Goal: Information Seeking & Learning: Learn about a topic

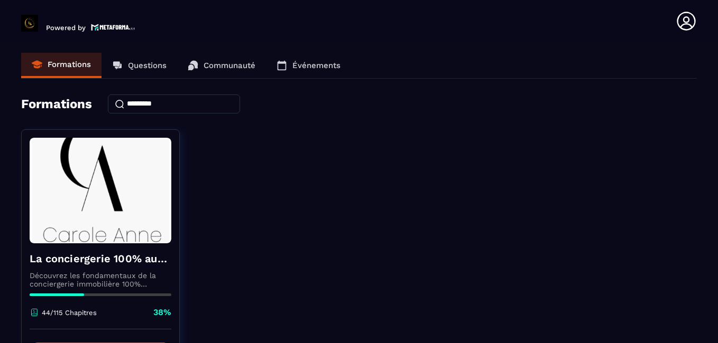
scroll to position [80, 0]
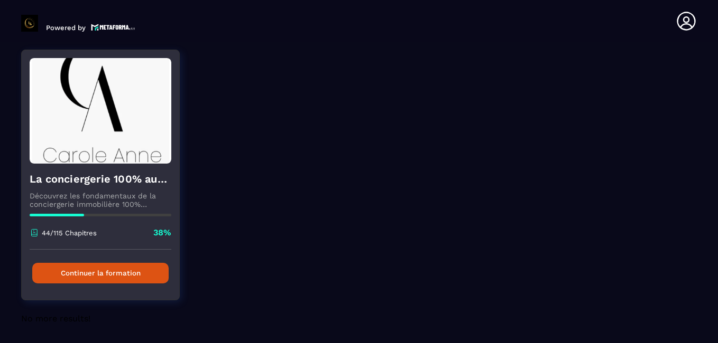
click at [80, 265] on button "Continuer la formation" at bounding box center [100, 273] width 136 height 21
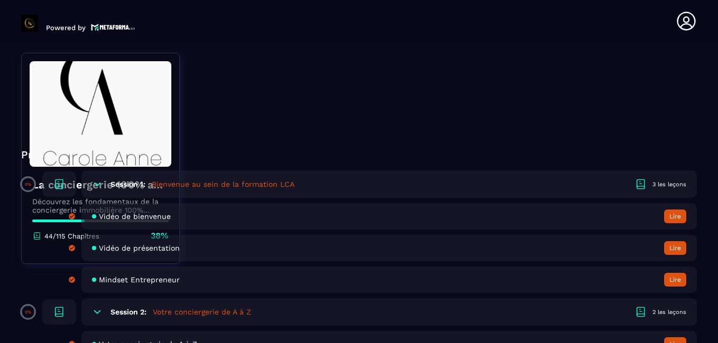
scroll to position [251, 0]
click at [98, 184] on icon at bounding box center [97, 183] width 6 height 3
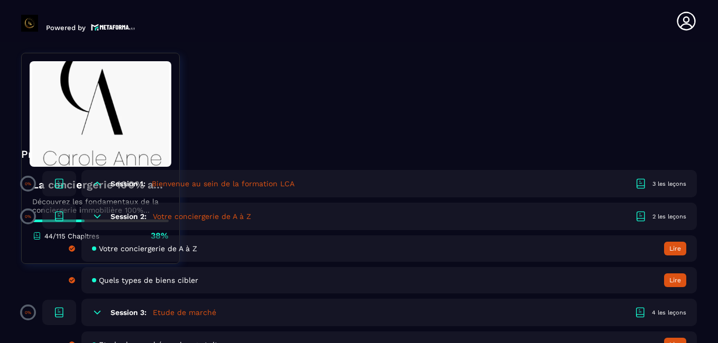
click at [95, 213] on icon at bounding box center [97, 216] width 11 height 11
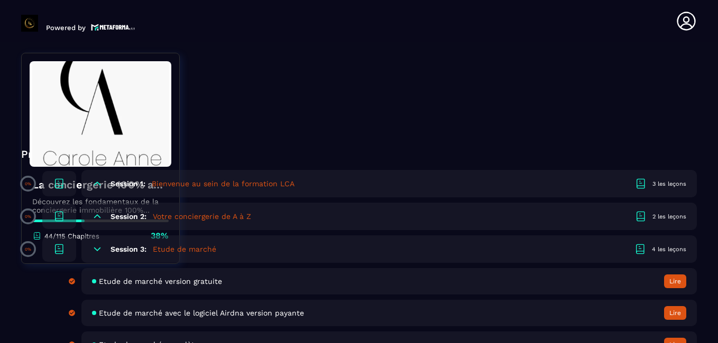
click at [98, 250] on icon at bounding box center [97, 249] width 6 height 3
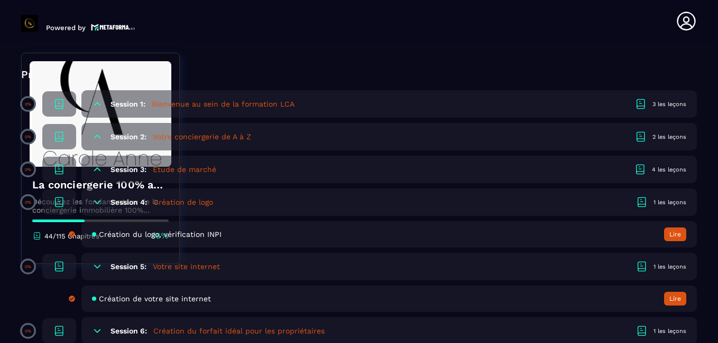
scroll to position [331, 0]
click at [98, 203] on icon at bounding box center [97, 202] width 11 height 11
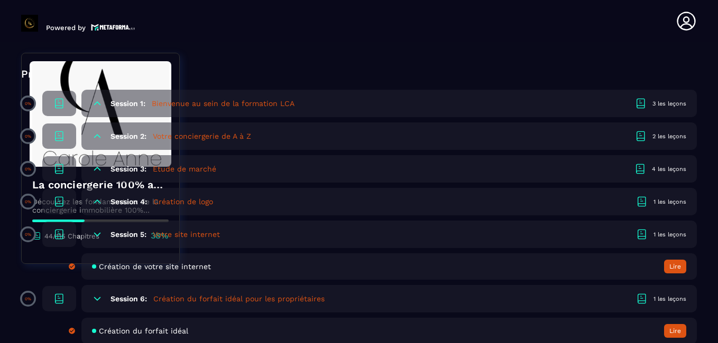
click at [97, 230] on icon at bounding box center [97, 234] width 11 height 11
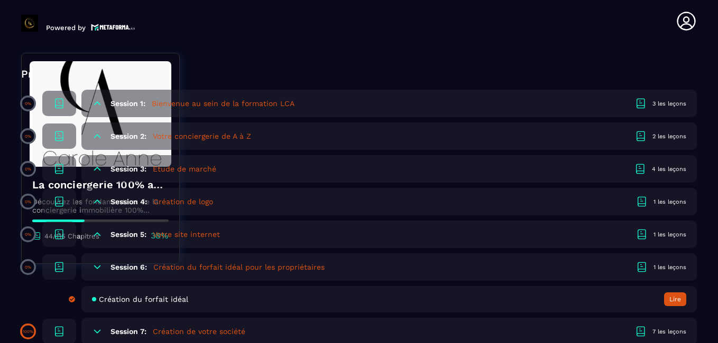
click at [96, 268] on icon at bounding box center [97, 267] width 6 height 3
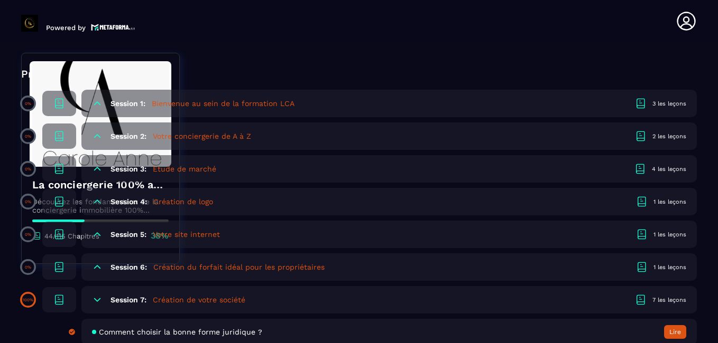
click at [97, 297] on icon at bounding box center [97, 300] width 11 height 11
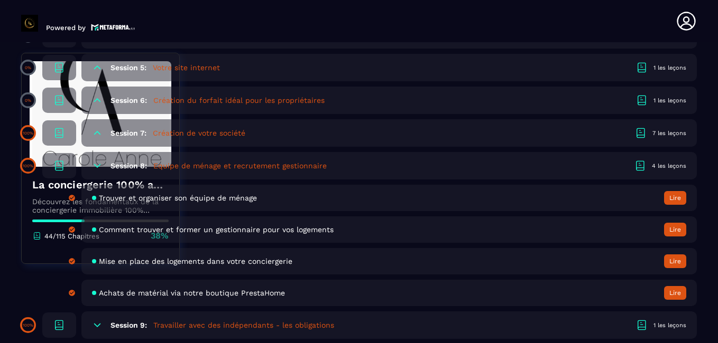
scroll to position [499, 0]
click at [95, 165] on icon at bounding box center [97, 165] width 11 height 11
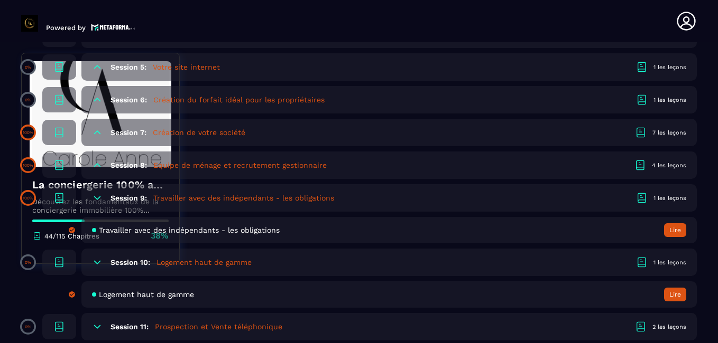
click at [95, 194] on icon at bounding box center [97, 198] width 11 height 11
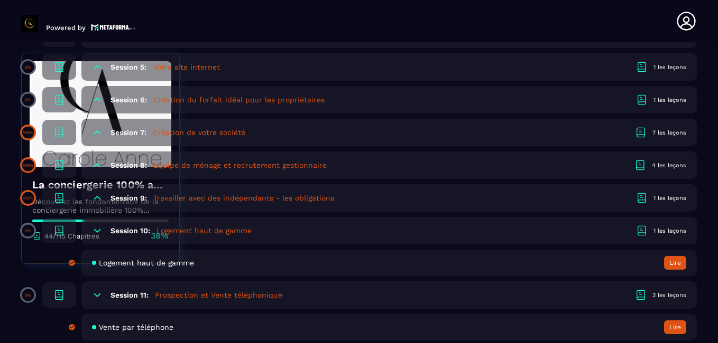
click at [96, 230] on icon at bounding box center [97, 231] width 11 height 11
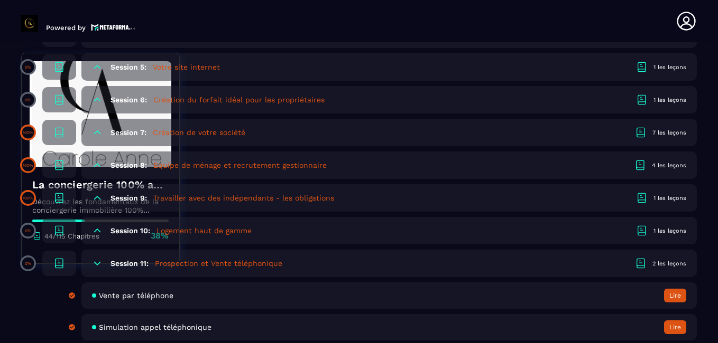
click at [98, 261] on icon at bounding box center [97, 263] width 11 height 11
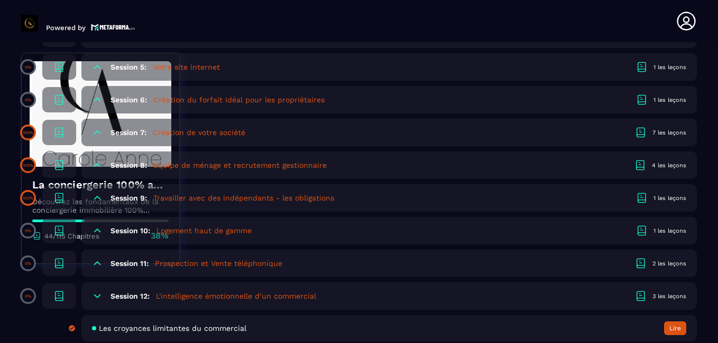
click at [98, 261] on icon at bounding box center [97, 263] width 11 height 11
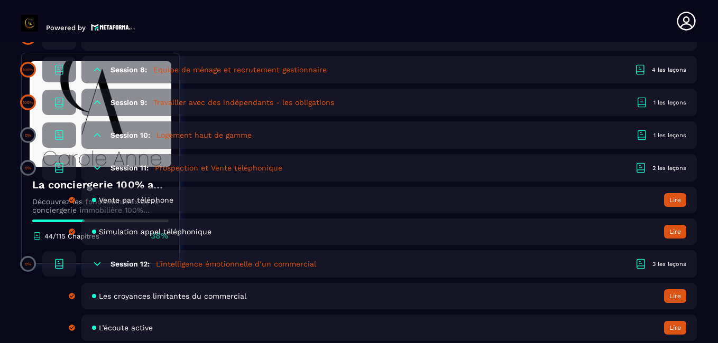
scroll to position [595, 0]
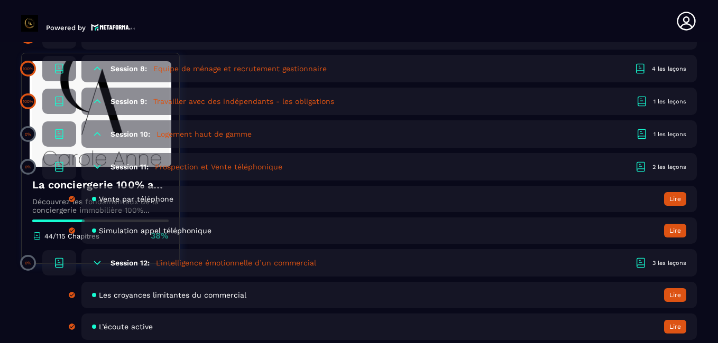
click at [97, 164] on icon at bounding box center [97, 167] width 11 height 11
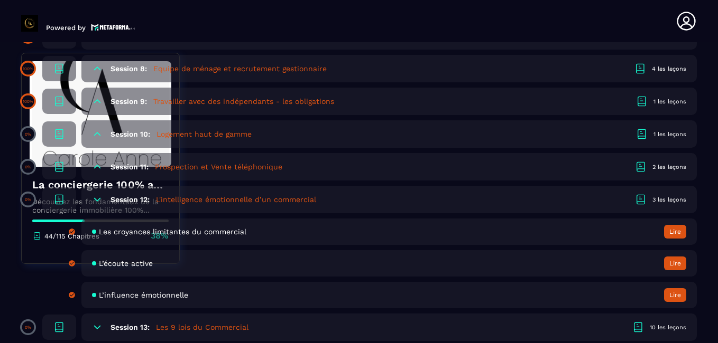
click at [98, 201] on icon at bounding box center [97, 199] width 6 height 3
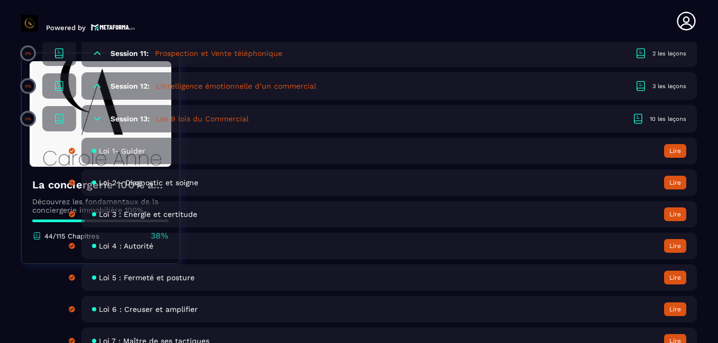
scroll to position [713, 0]
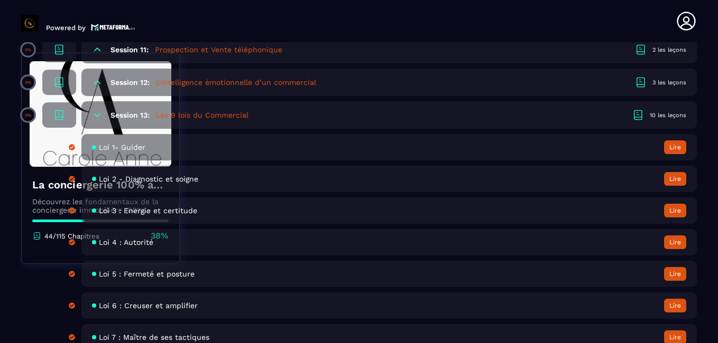
click at [98, 113] on icon at bounding box center [97, 115] width 11 height 11
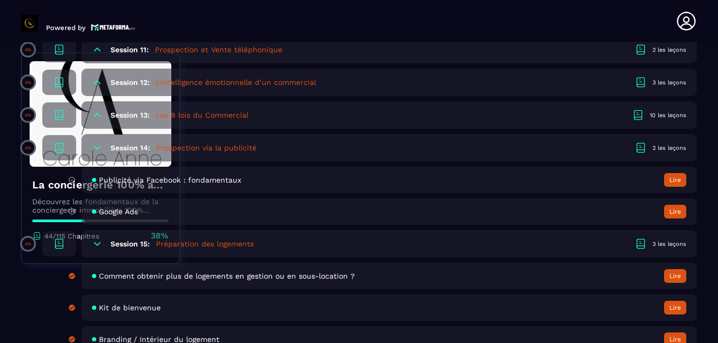
click at [94, 147] on icon at bounding box center [97, 148] width 11 height 11
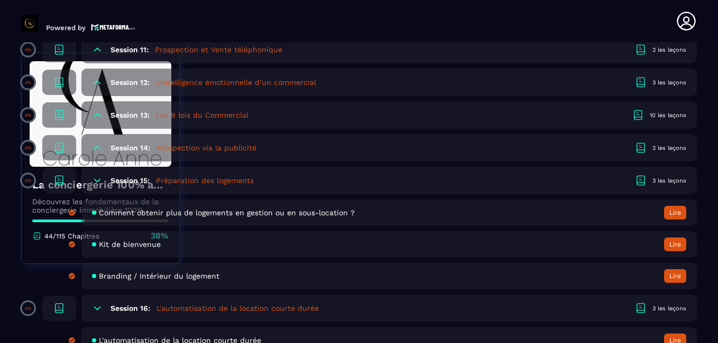
click at [96, 178] on icon at bounding box center [97, 180] width 11 height 11
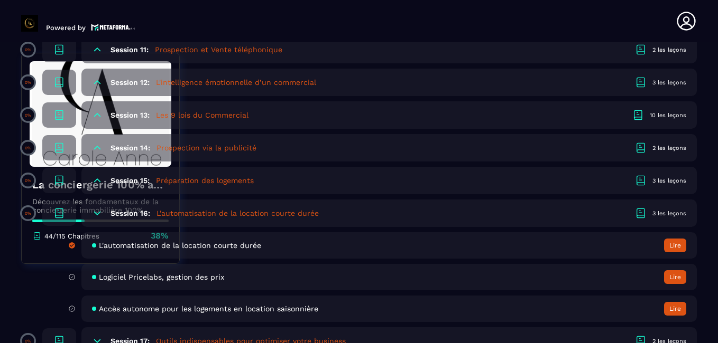
click at [96, 178] on icon at bounding box center [97, 180] width 11 height 11
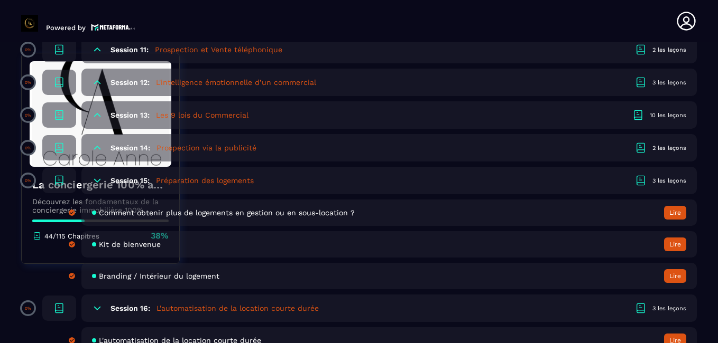
click at [96, 178] on icon at bounding box center [97, 180] width 11 height 11
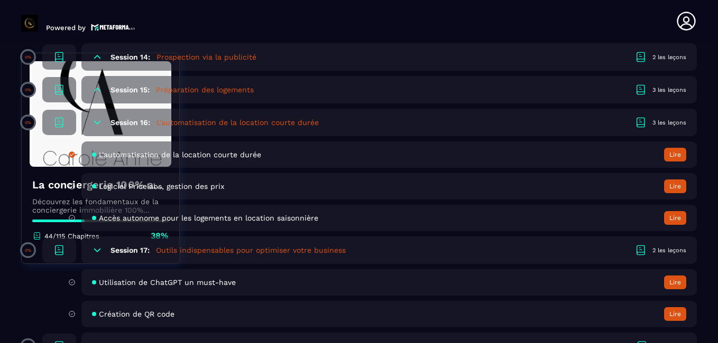
scroll to position [804, 0]
click at [677, 159] on button "Lire" at bounding box center [675, 154] width 22 height 14
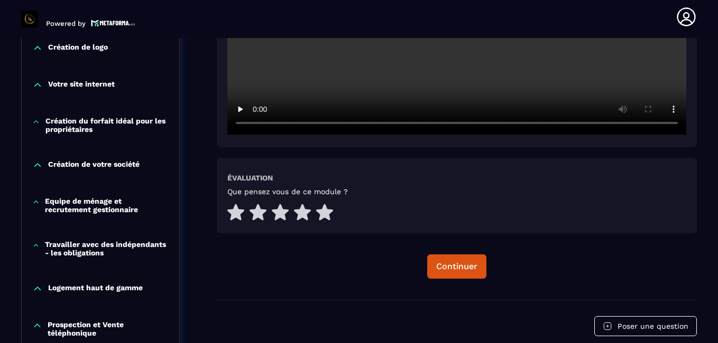
scroll to position [428, 0]
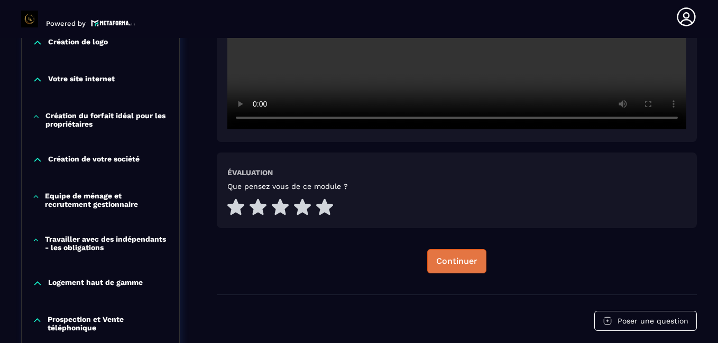
click at [464, 259] on div "Continuer" at bounding box center [456, 261] width 41 height 11
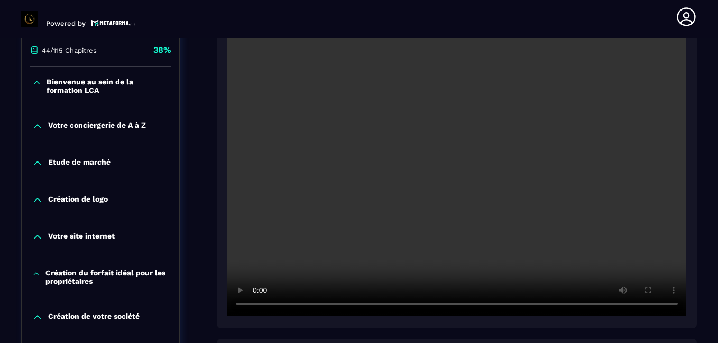
scroll to position [271, 0]
click at [417, 329] on div "Logiciel payant Pricelabs gestion automatique des prix Lien de parrainage : [UR…" at bounding box center [457, 186] width 480 height 598
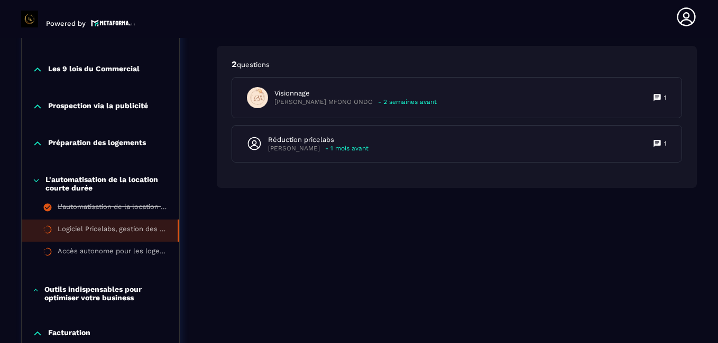
scroll to position [770, 0]
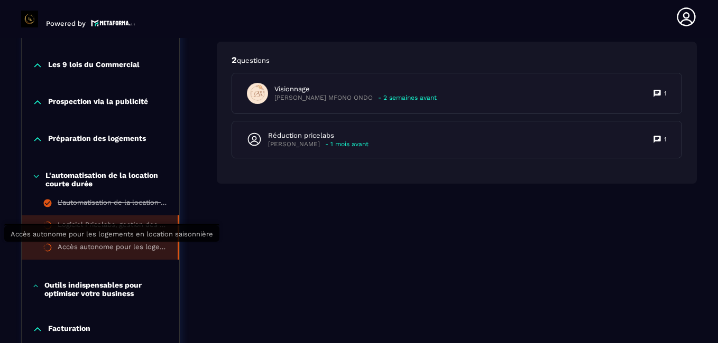
click at [115, 248] on div "Accès autonome pour les logements en location saisonnière" at bounding box center [112, 249] width 109 height 12
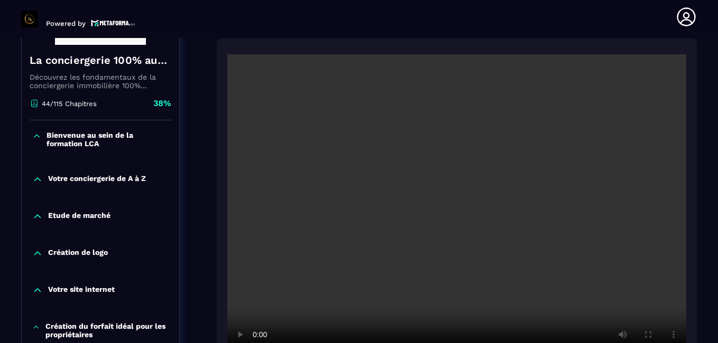
scroll to position [217, 0]
click at [399, 228] on video at bounding box center [456, 207] width 459 height 306
